Goal: Task Accomplishment & Management: Manage account settings

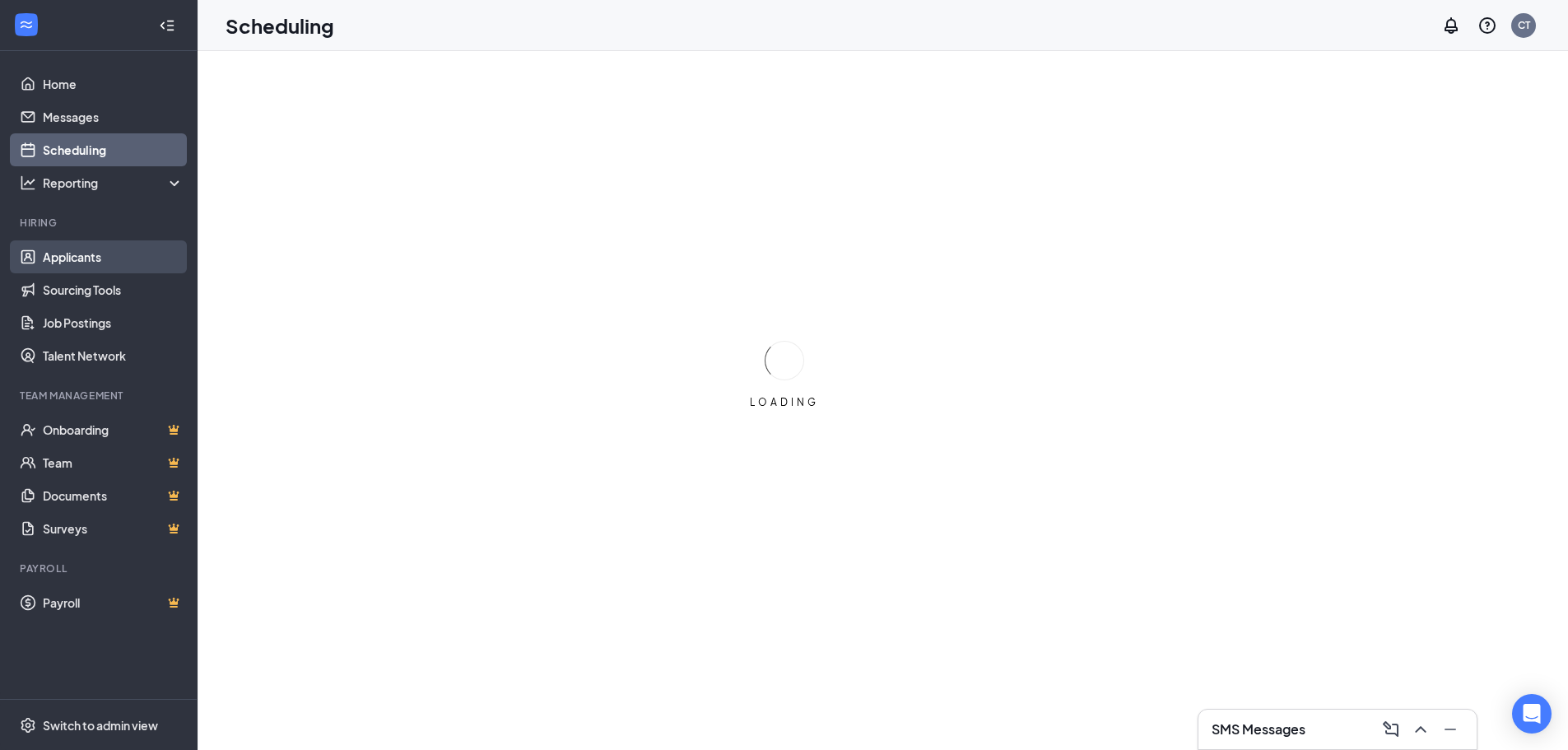
click at [69, 254] on link "Applicants" at bounding box center [113, 256] width 141 height 33
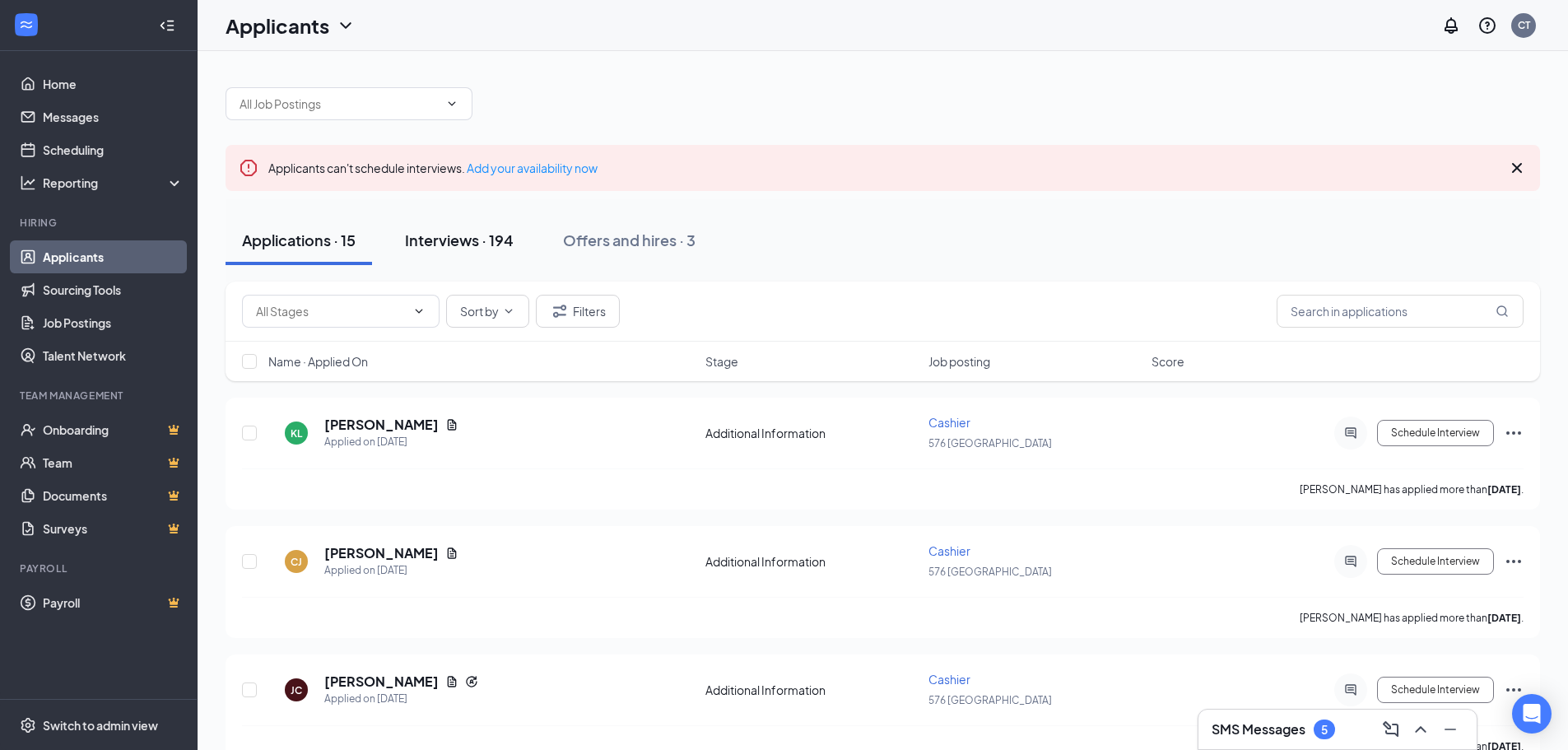
click at [461, 238] on div "Interviews · 194" at bounding box center [458, 239] width 108 height 21
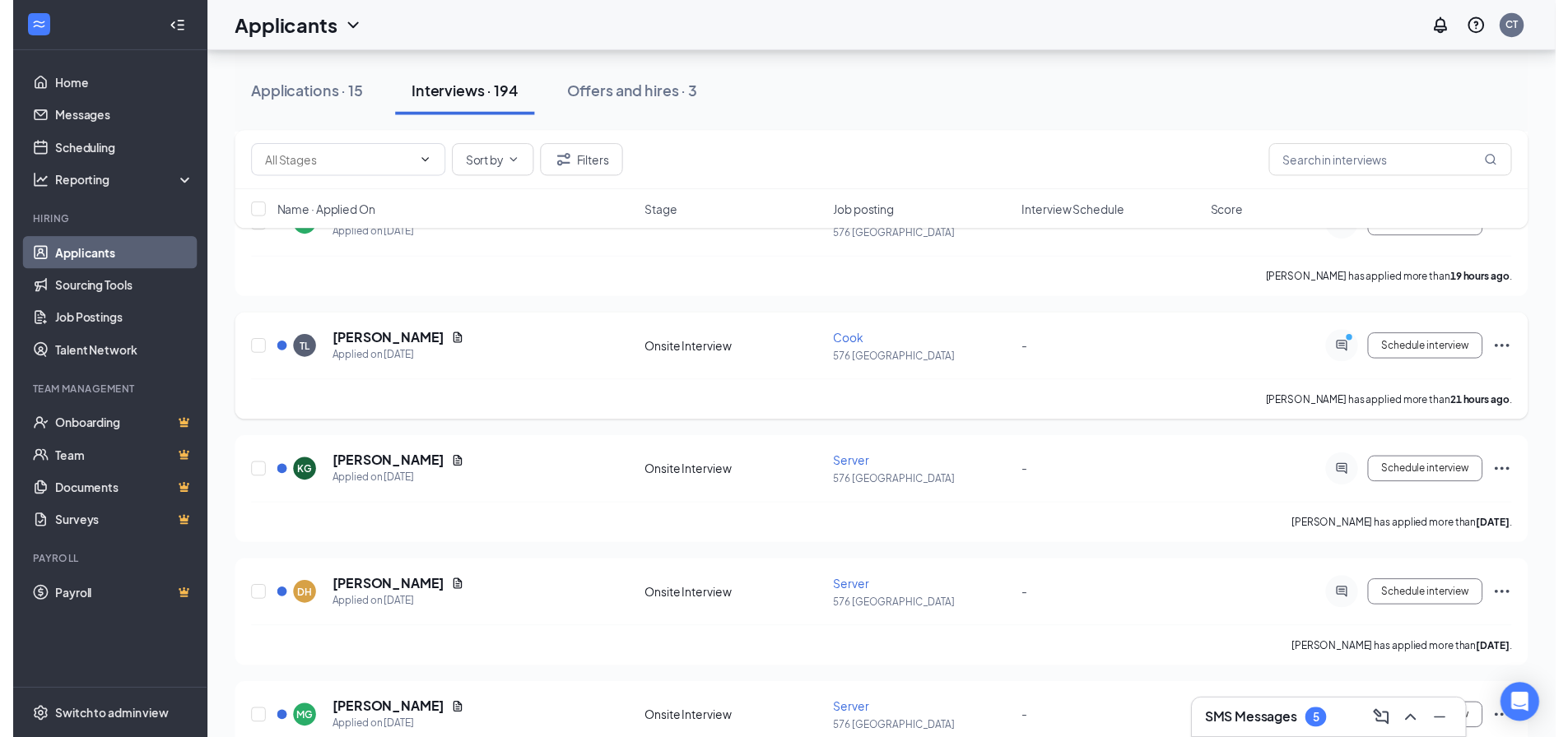
scroll to position [493, 0]
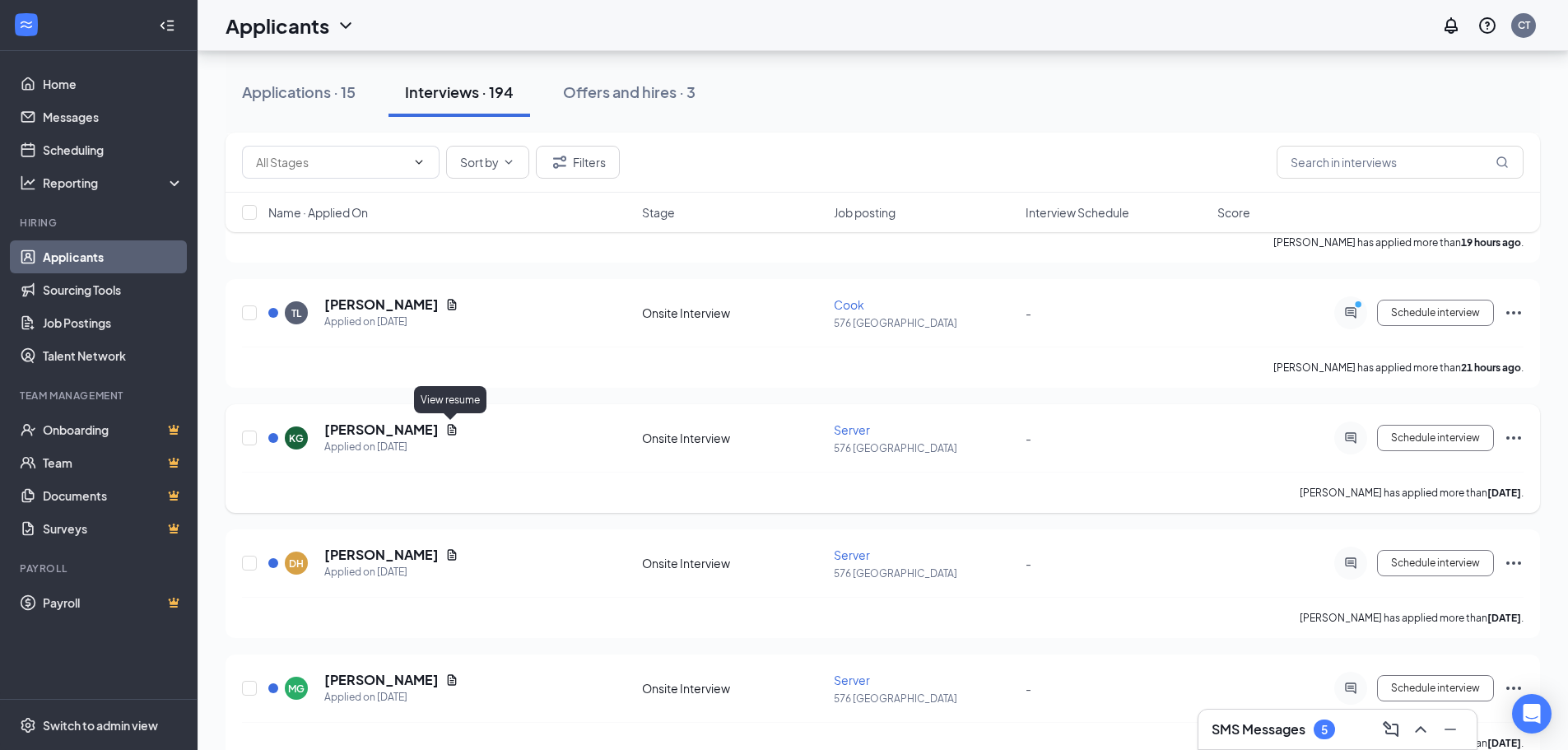
click at [452, 431] on icon "Document" at bounding box center [452, 429] width 9 height 11
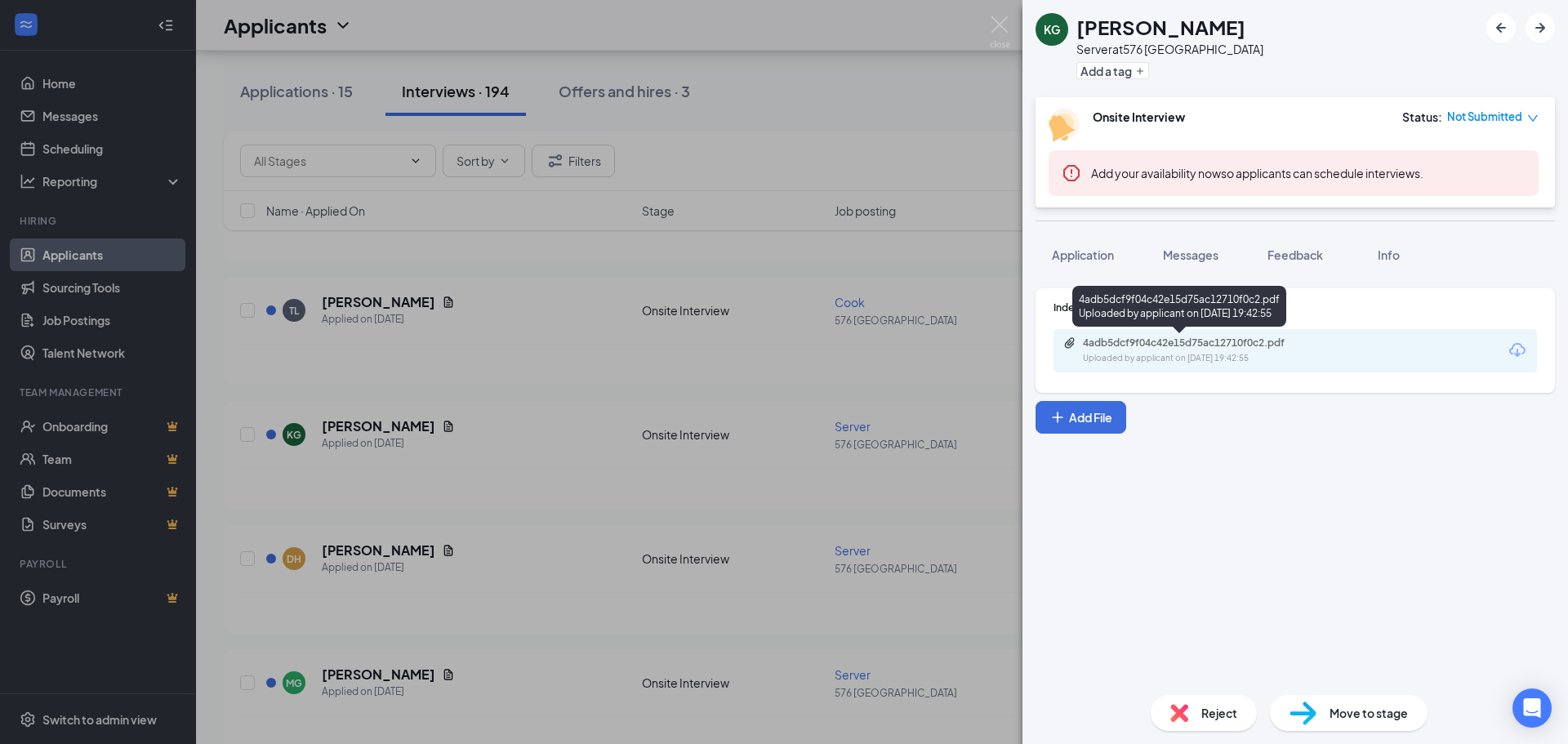
click at [1118, 342] on div "4adb5dcf9f04c42e15d75ac12710f0c2.pdf" at bounding box center [1197, 343] width 228 height 13
click at [623, 392] on div "KG [PERSON_NAME] Server at 576 BURLINGTON Add a tag Onsite Interview Status : N…" at bounding box center [784, 372] width 1568 height 744
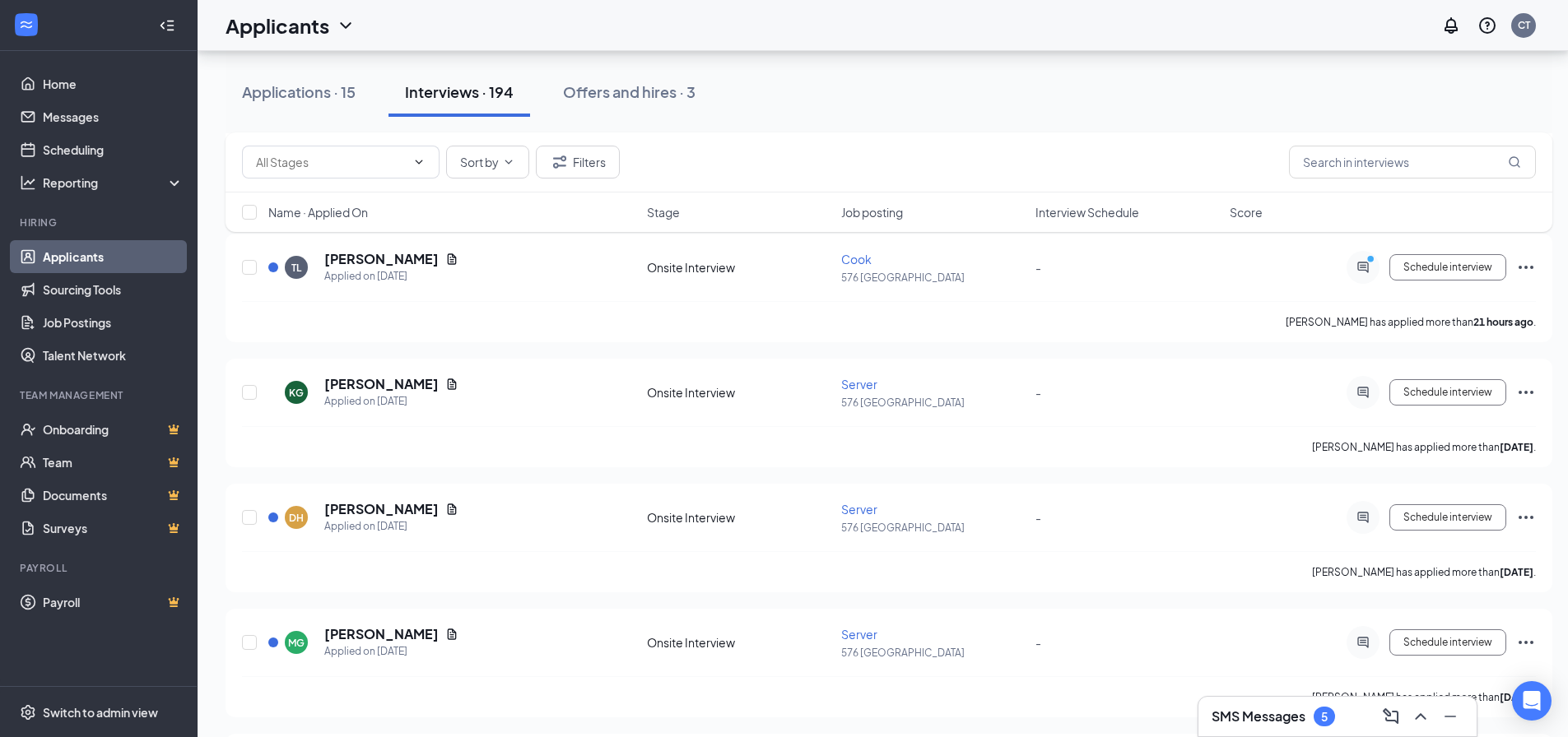
scroll to position [576, 0]
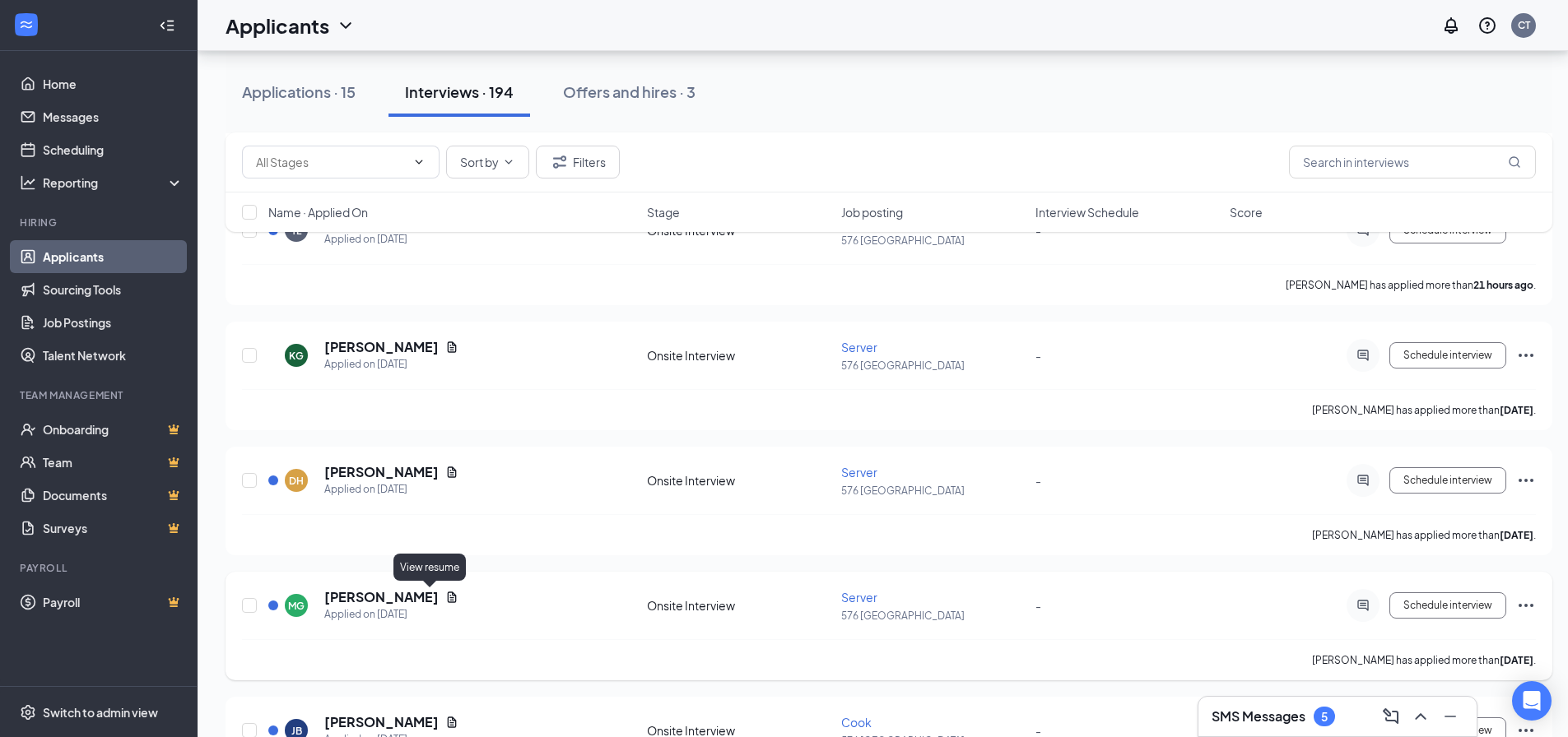
click at [448, 602] on icon "Document" at bounding box center [452, 597] width 9 height 11
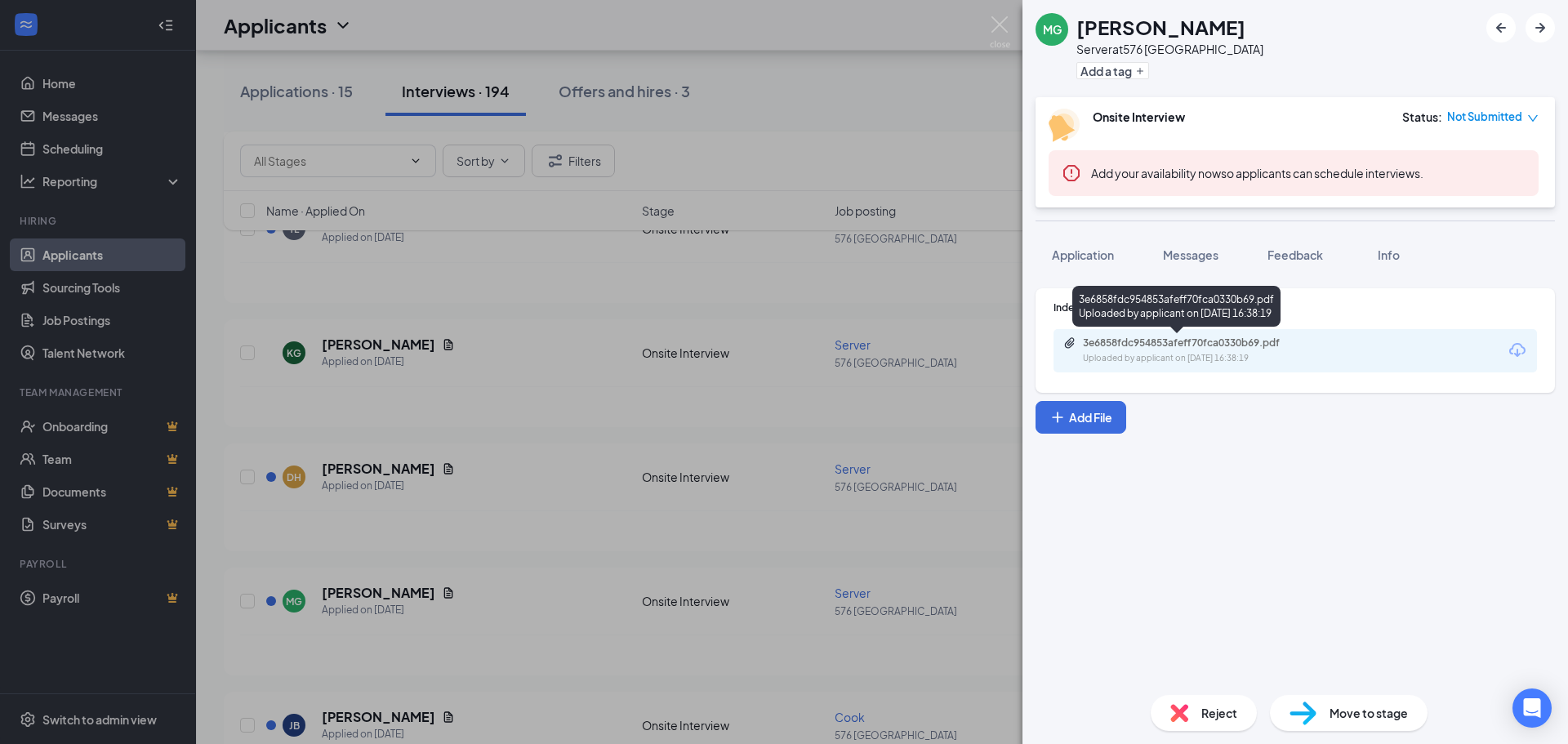
click at [1152, 349] on div "3e6858fdc954853afeff70fca0330b69.pdf Uploaded by applicant on [DATE] 16:38:19" at bounding box center [1196, 351] width 265 height 28
click at [731, 92] on div "MG [PERSON_NAME] Server at 576 BURLINGTON Add a tag Onsite Interview Status : N…" at bounding box center [784, 372] width 1568 height 744
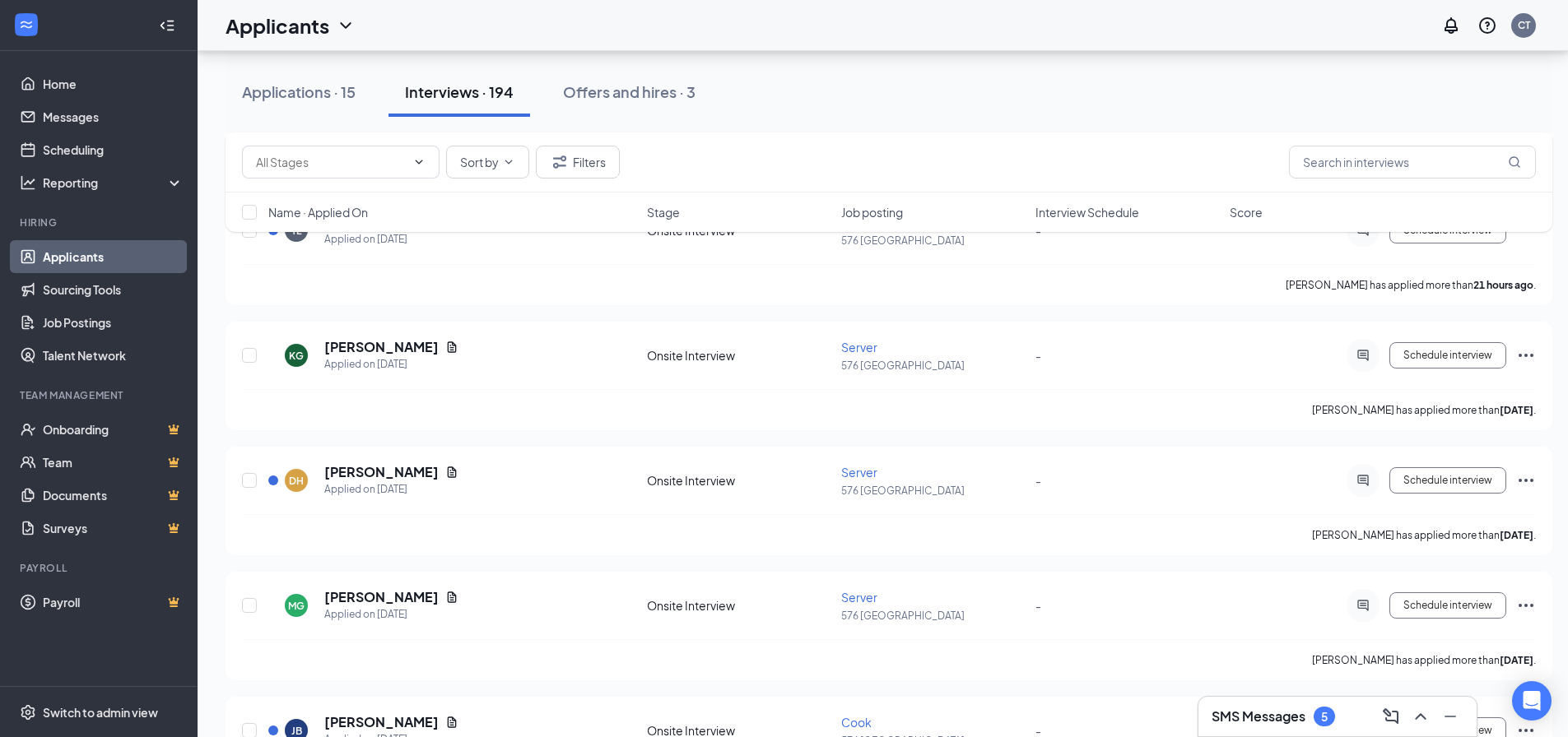
click at [719, 79] on div "Applications · 15 Interviews · 194 Offers and hires · 3" at bounding box center [889, 91] width 1327 height 49
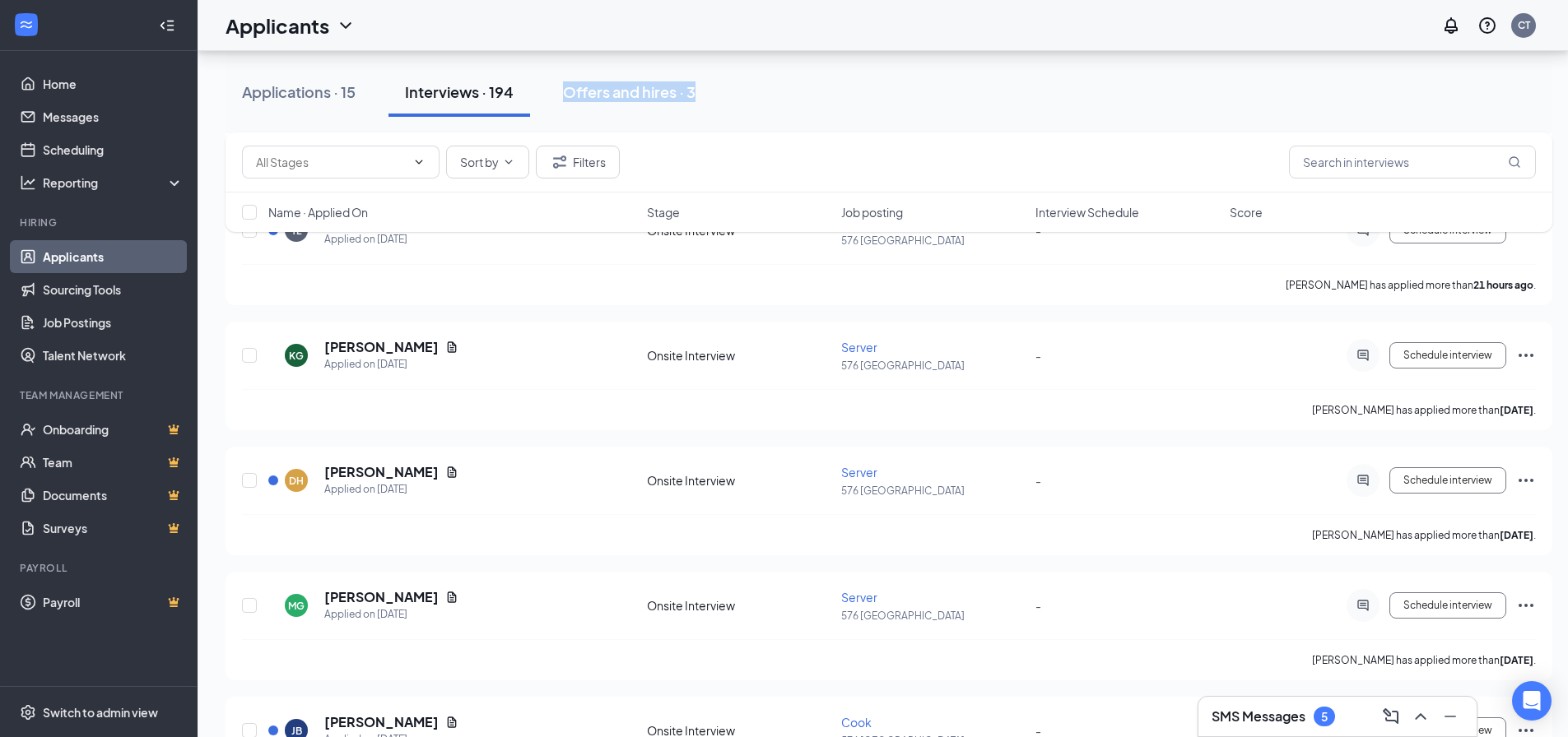
click at [719, 79] on div "Applications · 15 Interviews · 194 Offers and hires · 3" at bounding box center [889, 91] width 1327 height 49
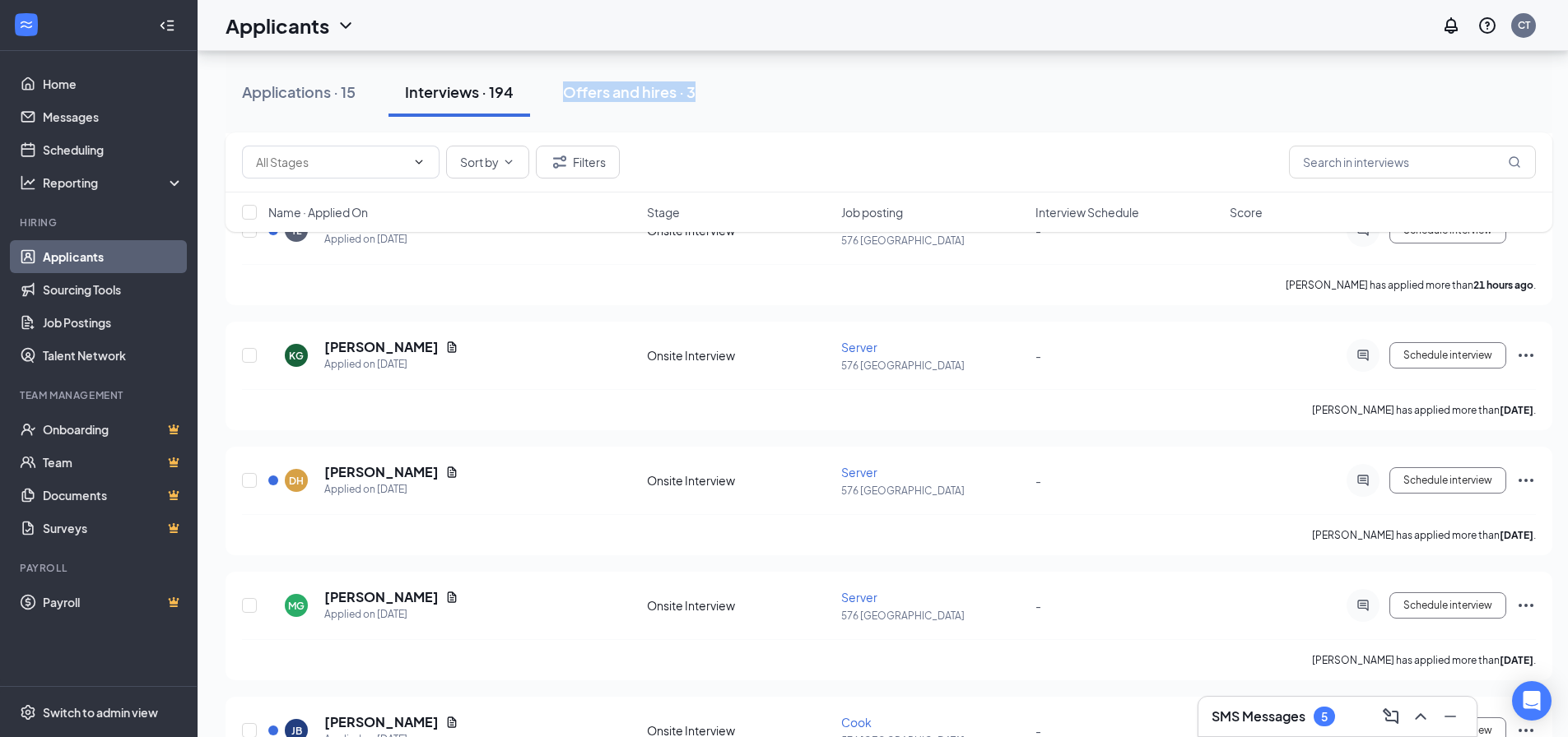
click at [722, 77] on div "Applications · 15 Interviews · 194 Offers and hires · 3" at bounding box center [889, 91] width 1327 height 49
